Goal: Task Accomplishment & Management: Manage account settings

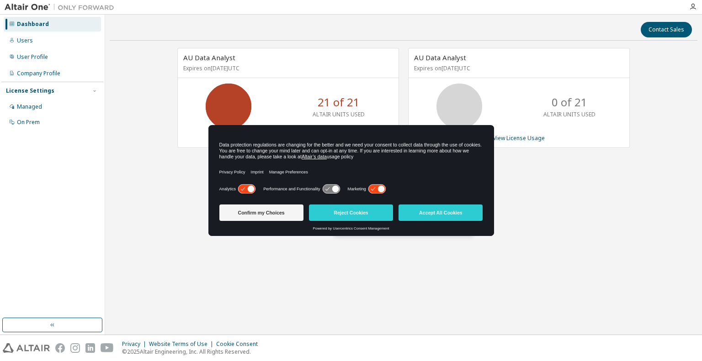
click at [525, 243] on div "AU Data Analyst Expires on [DATE] UTC 21 of 21 ALTAIR UNITS USED View License U…" at bounding box center [404, 165] width 588 height 235
click at [274, 207] on button "Confirm my Choices" at bounding box center [261, 213] width 84 height 16
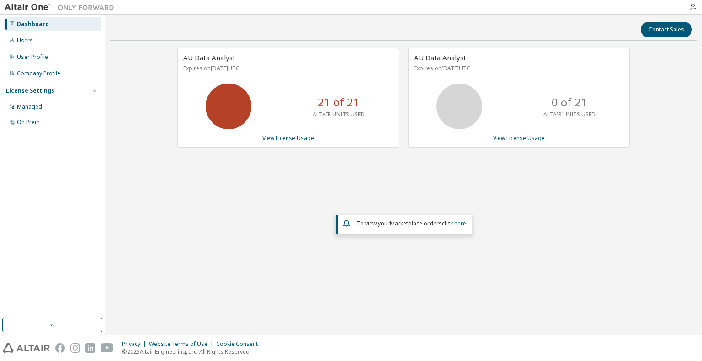
click at [324, 100] on p "21 of 21" at bounding box center [339, 103] width 42 height 16
click at [297, 137] on link "View License Usage" at bounding box center [288, 138] width 52 height 8
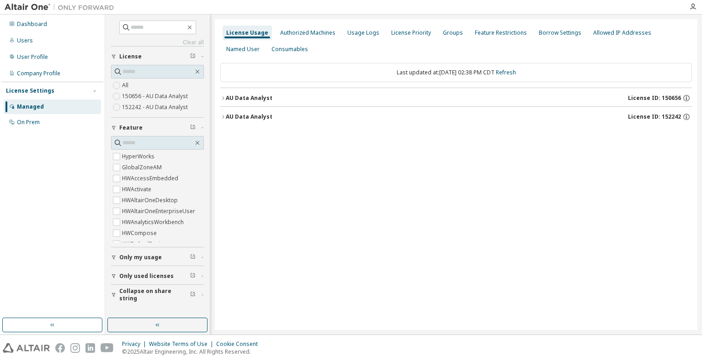
click at [220, 96] on icon "button" at bounding box center [222, 98] width 5 height 5
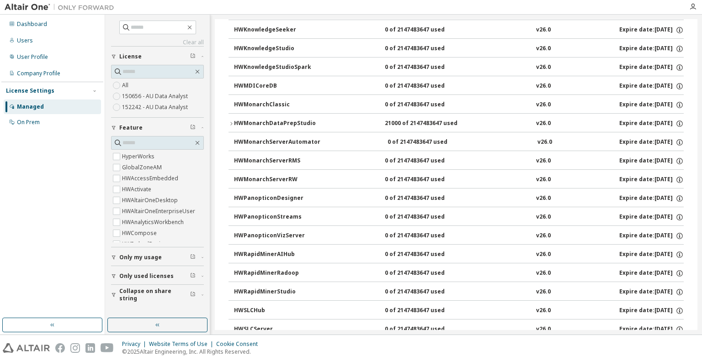
scroll to position [462, 0]
click at [251, 119] on div "HWMonarchDataPrepStudio" at bounding box center [275, 123] width 82 height 8
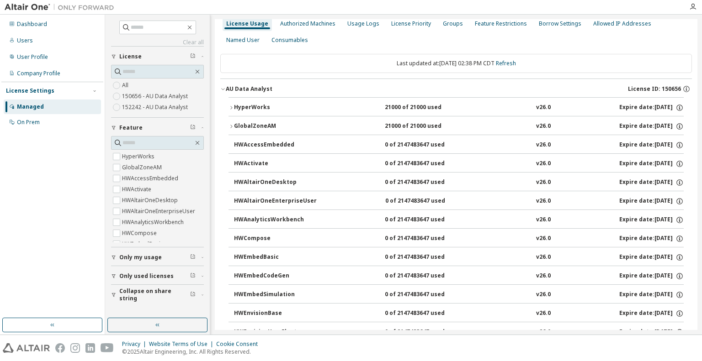
scroll to position [0, 0]
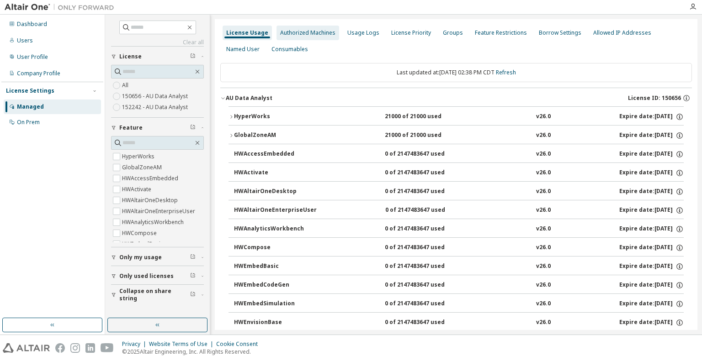
click at [309, 39] on div "Authorized Machines" at bounding box center [307, 33] width 63 height 15
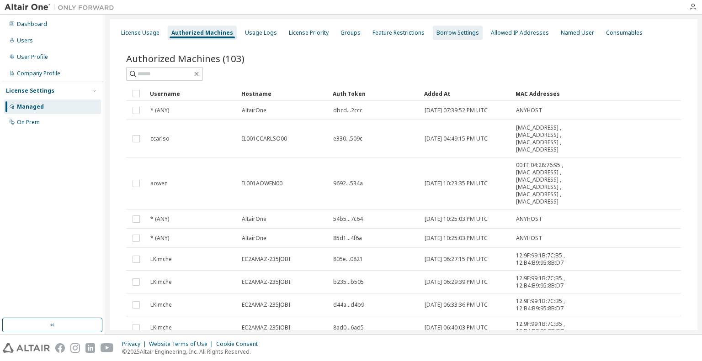
click at [448, 31] on div "Borrow Settings" at bounding box center [457, 32] width 42 height 7
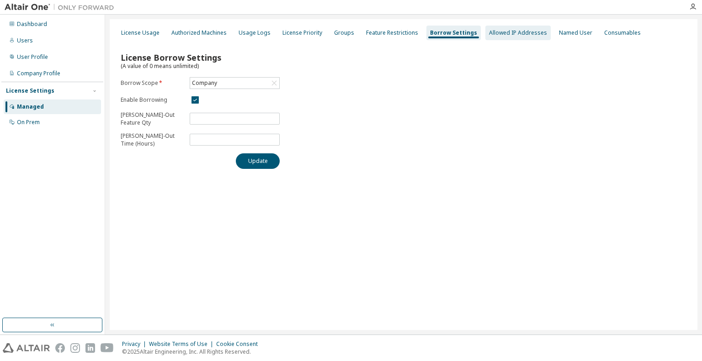
click at [503, 30] on div "Allowed IP Addresses" at bounding box center [518, 32] width 58 height 7
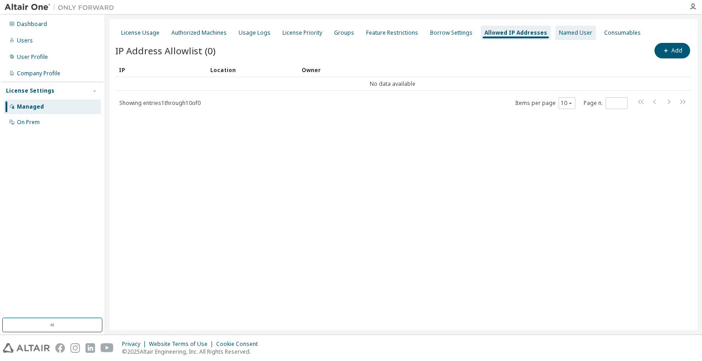
click at [559, 29] on div "Named User" at bounding box center [575, 32] width 33 height 7
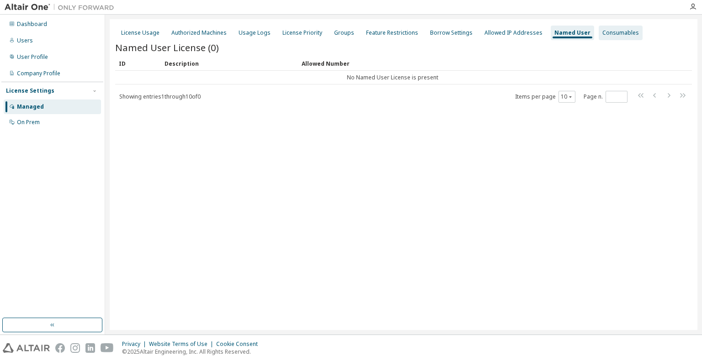
click at [602, 32] on div "Consumables" at bounding box center [620, 32] width 37 height 7
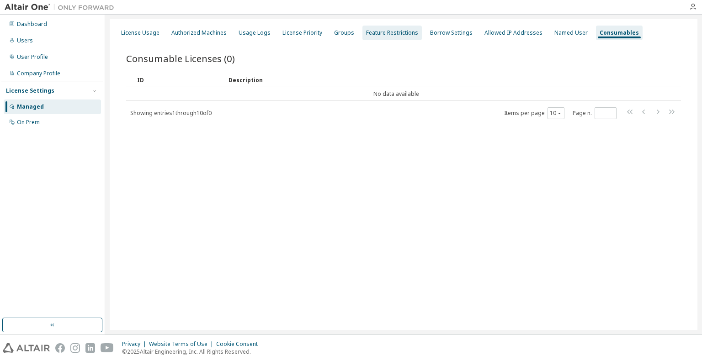
click at [384, 34] on div "Feature Restrictions" at bounding box center [392, 32] width 52 height 7
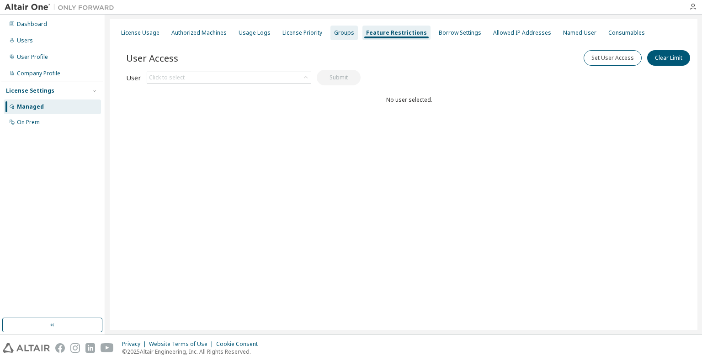
click at [335, 32] on div "Groups" at bounding box center [344, 32] width 20 height 7
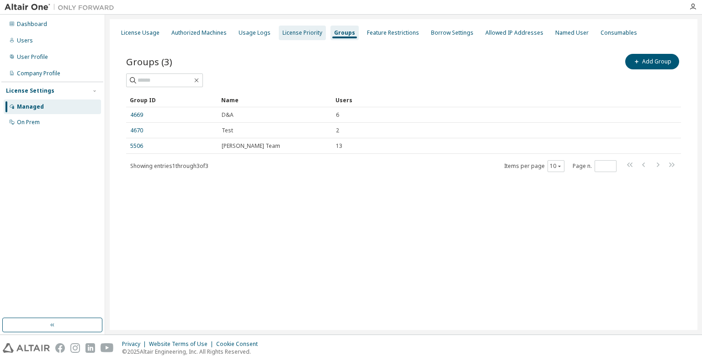
click at [299, 32] on div "License Priority" at bounding box center [302, 32] width 40 height 7
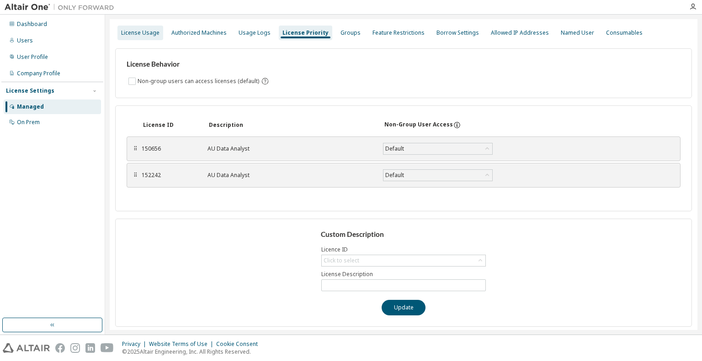
click at [154, 28] on div "License Usage" at bounding box center [140, 33] width 46 height 15
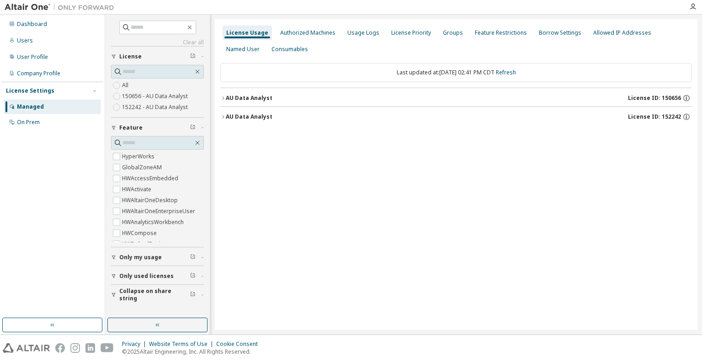
click at [227, 97] on div "AU Data Analyst" at bounding box center [249, 98] width 47 height 7
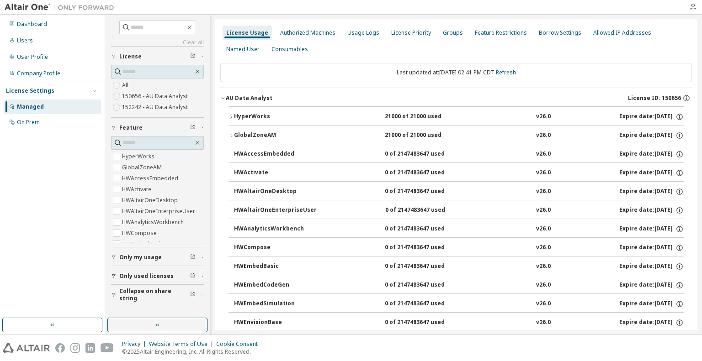
click at [227, 97] on div "AU Data Analyst" at bounding box center [249, 98] width 47 height 7
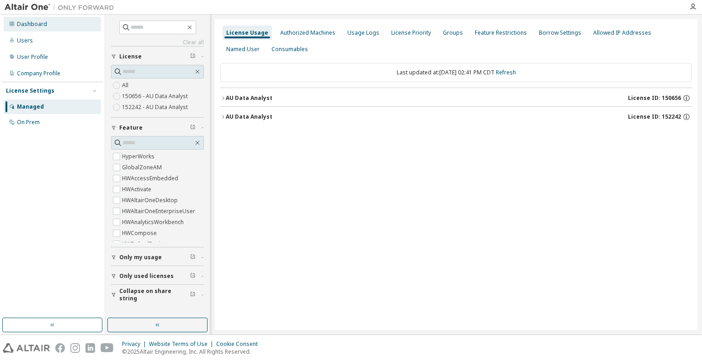
click at [39, 25] on div "Dashboard" at bounding box center [32, 24] width 30 height 7
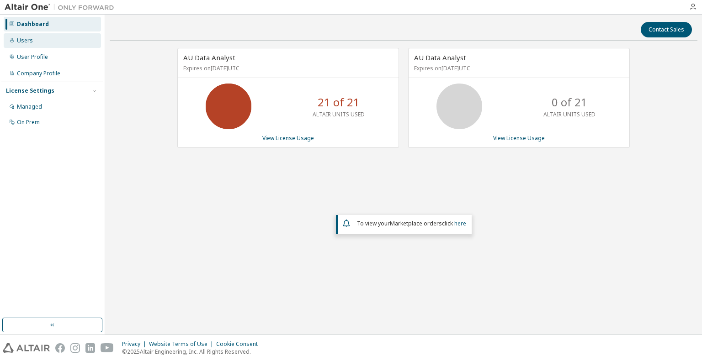
click at [34, 41] on div "Users" at bounding box center [52, 40] width 97 height 15
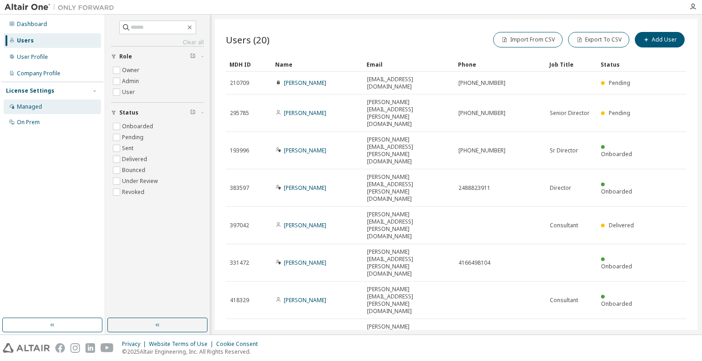
click at [23, 105] on div "Managed" at bounding box center [29, 106] width 25 height 7
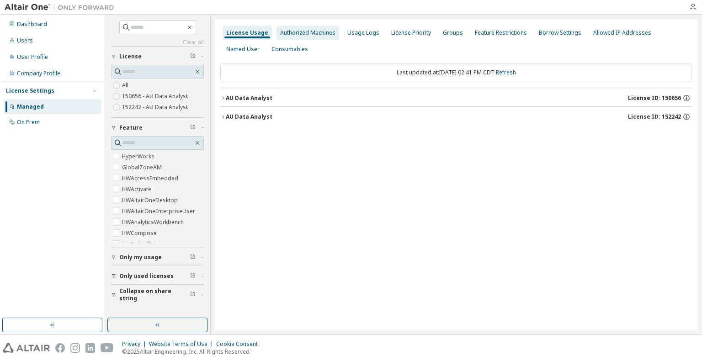
click at [296, 34] on div "Authorized Machines" at bounding box center [307, 32] width 55 height 7
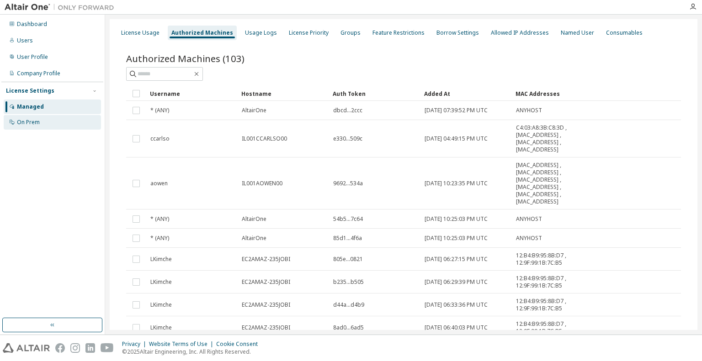
click at [33, 126] on div "On Prem" at bounding box center [52, 122] width 97 height 15
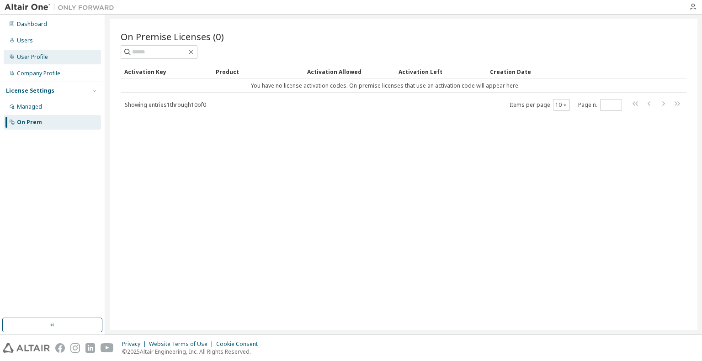
click at [34, 60] on div "User Profile" at bounding box center [32, 56] width 31 height 7
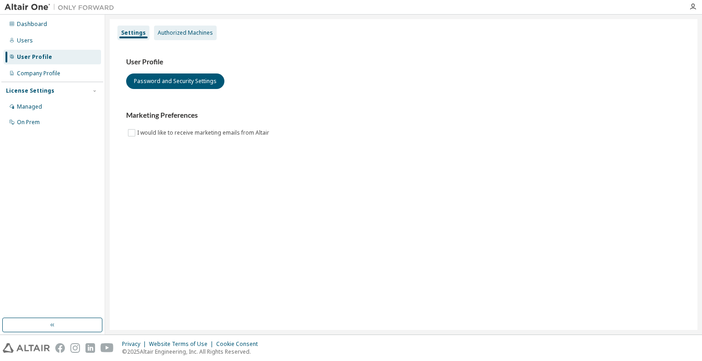
click at [177, 37] on div "Authorized Machines" at bounding box center [185, 33] width 63 height 15
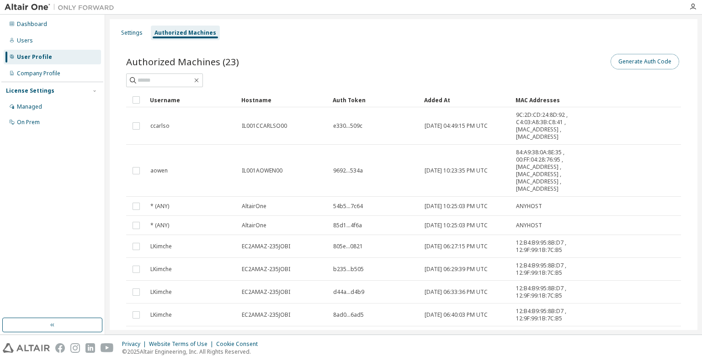
click at [635, 60] on button "Generate Auth Code" at bounding box center [644, 62] width 69 height 16
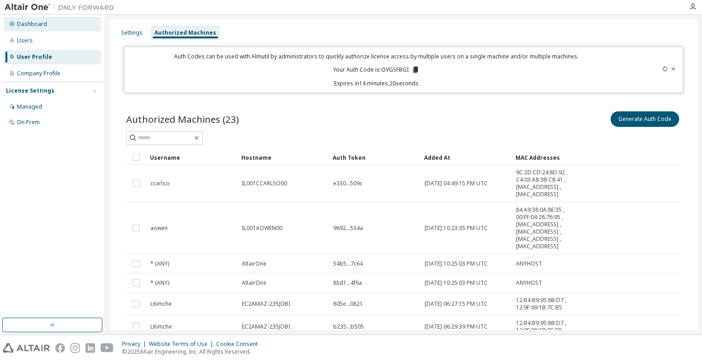
click at [53, 27] on div "Dashboard" at bounding box center [52, 24] width 97 height 15
